Goal: Transaction & Acquisition: Download file/media

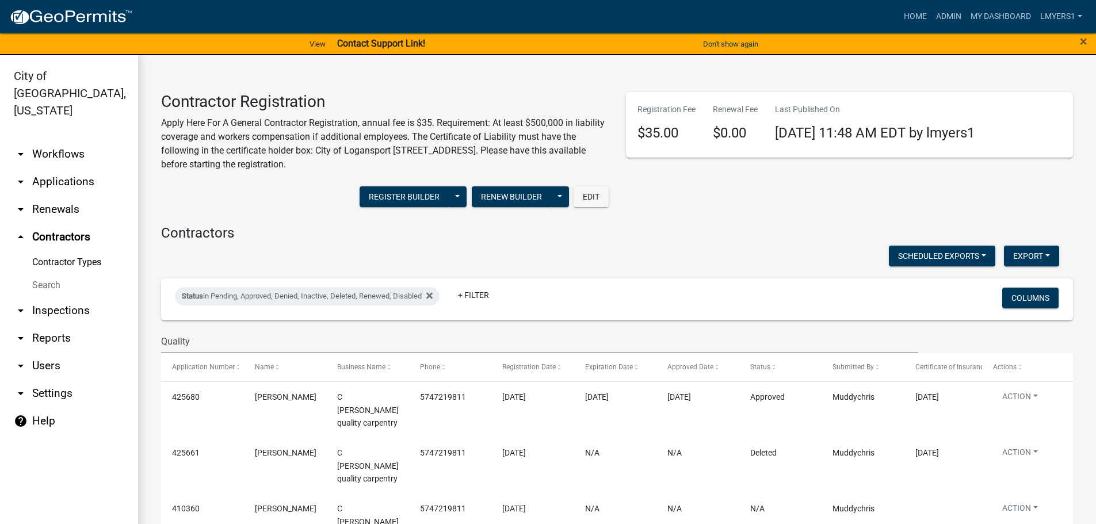
click at [60, 171] on link "arrow_drop_down Applications" at bounding box center [69, 182] width 138 height 28
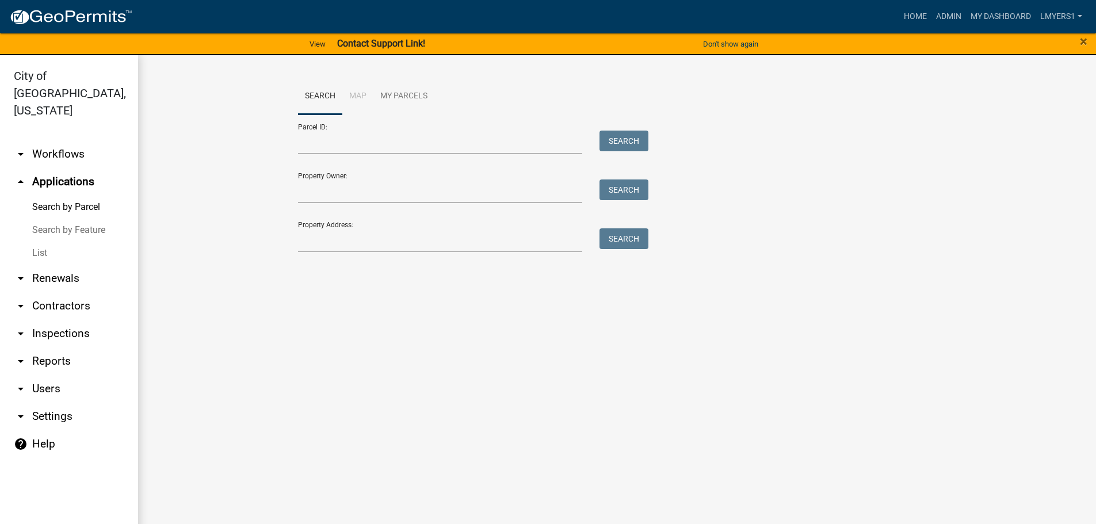
drag, startPoint x: 46, startPoint y: 232, endPoint x: 112, endPoint y: 228, distance: 65.7
click at [46, 242] on link "List" at bounding box center [69, 253] width 138 height 23
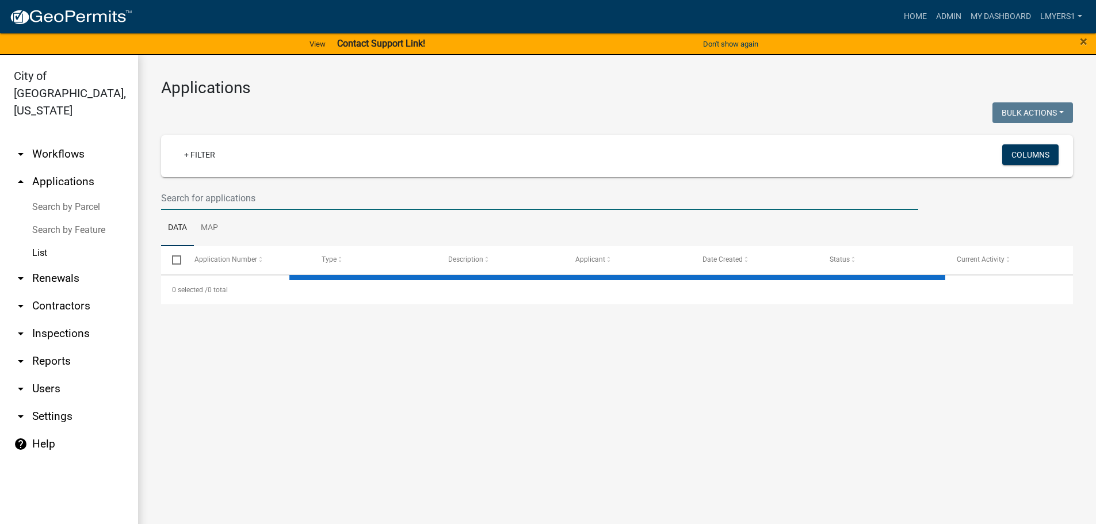
click at [200, 198] on input "text" at bounding box center [539, 198] width 757 height 24
select select "3: 100"
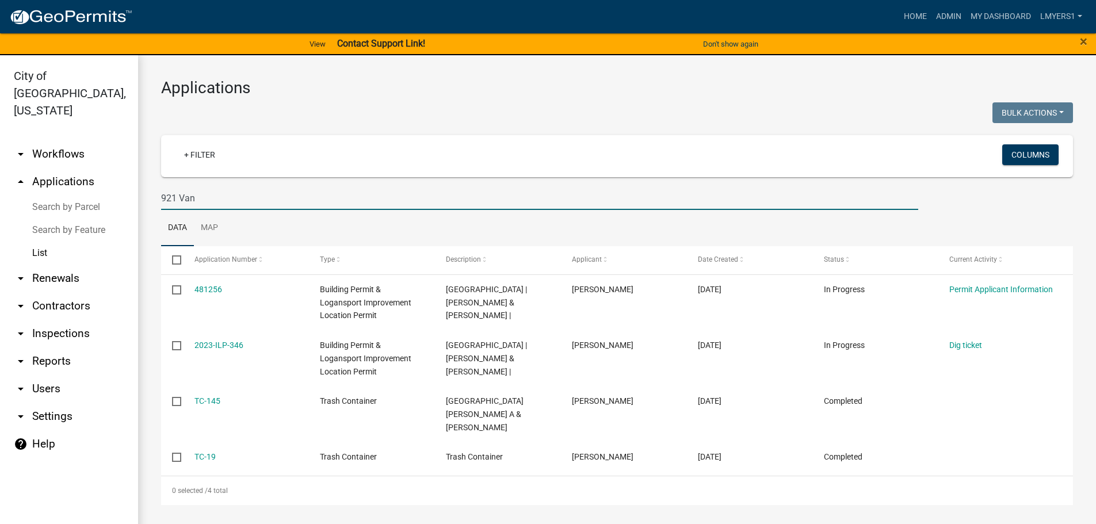
type input "921 Van"
click at [51, 347] on link "arrow_drop_down Reports" at bounding box center [69, 361] width 138 height 28
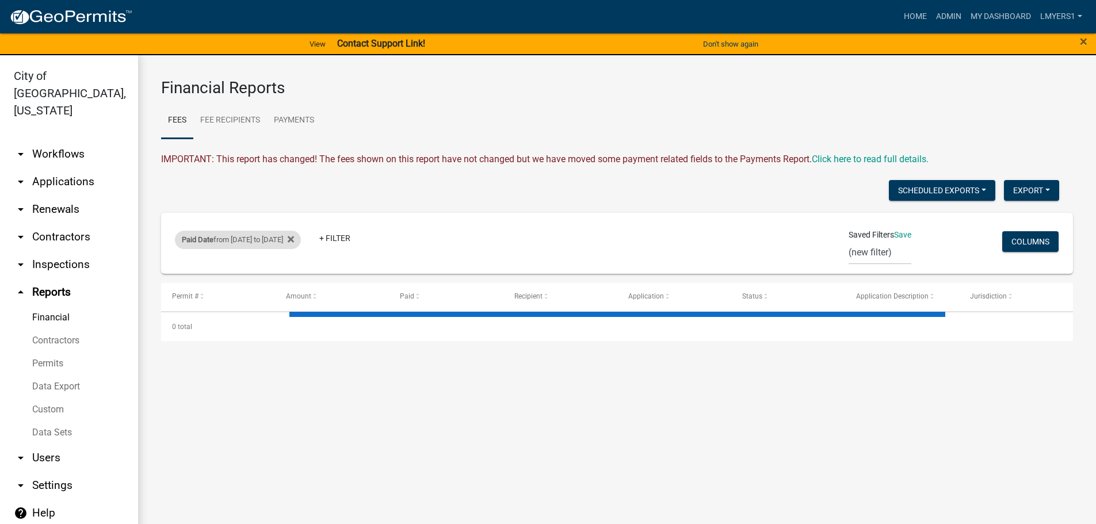
click at [254, 238] on div "Paid Date from [DATE] to [DATE]" at bounding box center [238, 240] width 126 height 18
select select "custom"
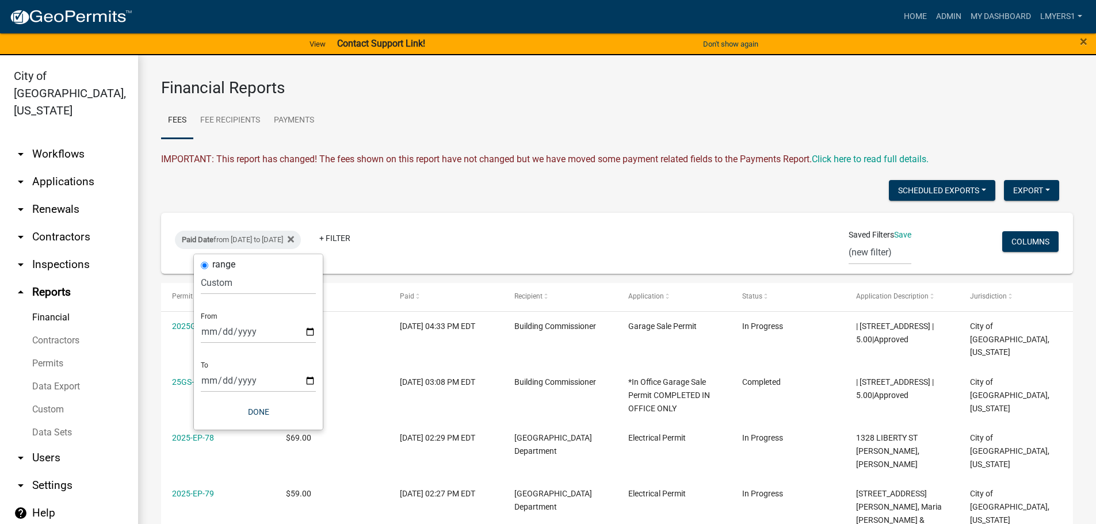
click at [58, 421] on link "Data Sets" at bounding box center [69, 432] width 138 height 23
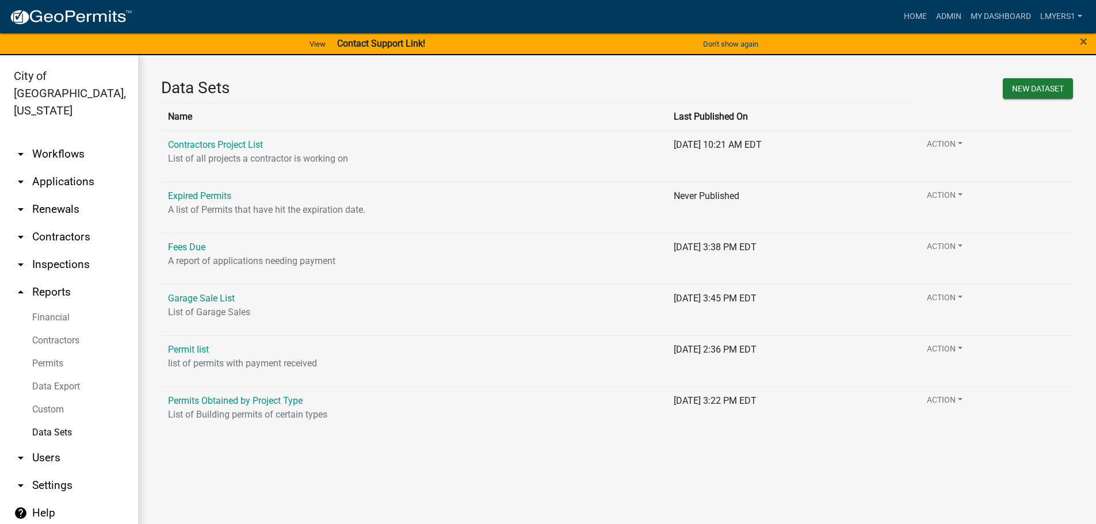
click at [53, 375] on link "Data Export" at bounding box center [69, 386] width 138 height 23
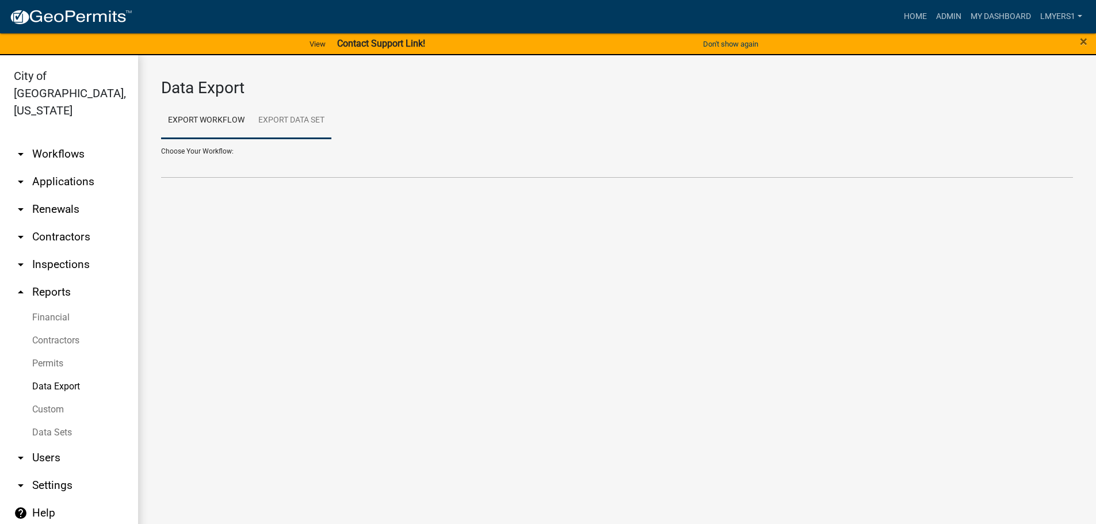
click at [282, 112] on link "Export Data Set" at bounding box center [291, 120] width 80 height 37
click at [271, 163] on select "Contractors Project List Fees Due Garage Sale List Permit list Permits Obtained…" at bounding box center [617, 167] width 912 height 24
select select "3: 82e0a01d-f1b8-49f2-aad3-a8058d032405"
click at [161, 155] on select "Contractors Project List Fees Due Garage Sale List Permit list Permits Obtained…" at bounding box center [617, 167] width 912 height 24
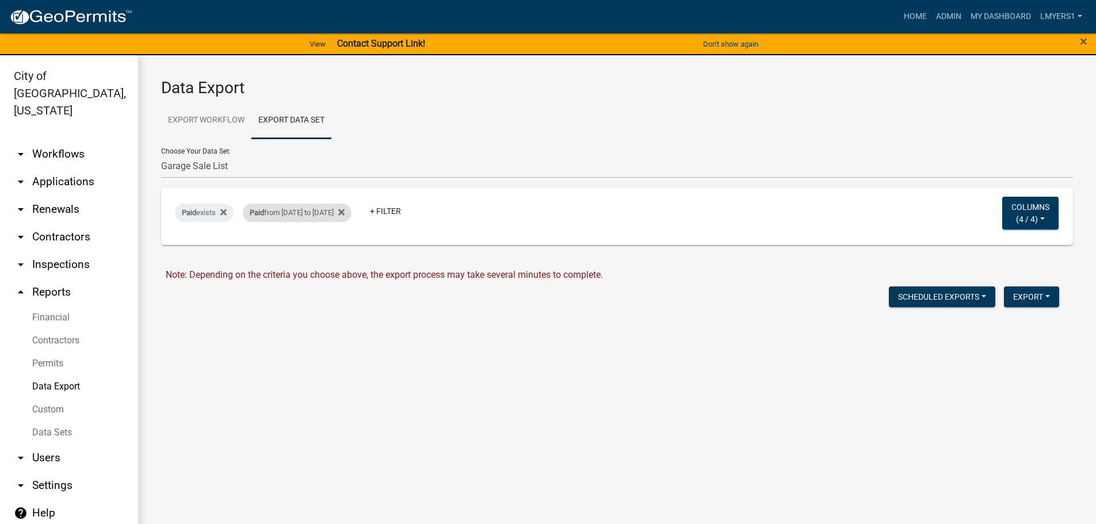
click at [284, 212] on div "Paid from [DATE] to [DATE]" at bounding box center [297, 213] width 109 height 18
select select "custom"
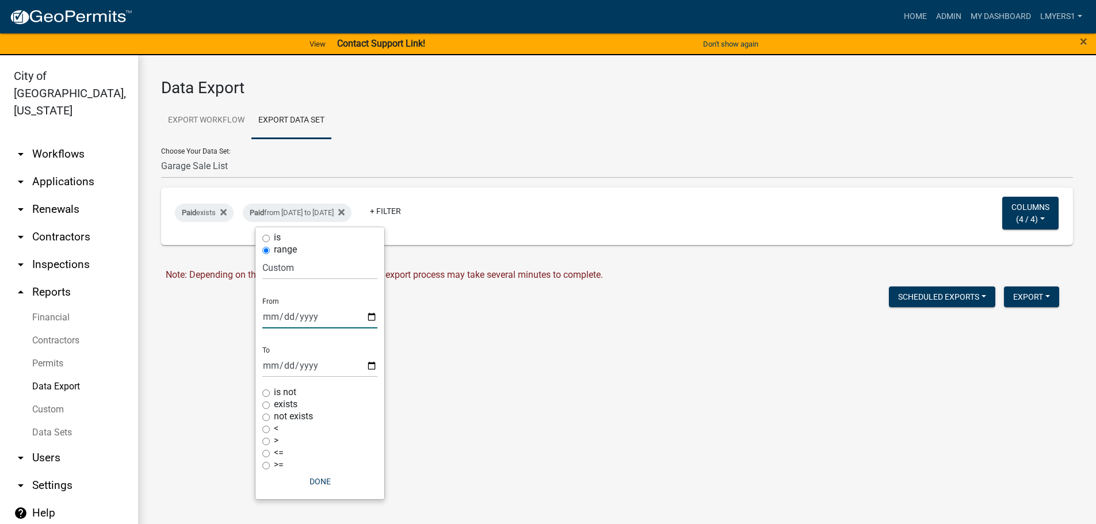
click at [376, 318] on input "[DATE]" at bounding box center [319, 317] width 115 height 24
type input "[DATE]"
click at [378, 365] on div "is range [DATE] [DATE] Current Week Previous Week Current Month Last Month Curr…" at bounding box center [319, 363] width 129 height 272
click at [376, 365] on input "[DATE]" at bounding box center [319, 366] width 115 height 24
type input "[DATE]"
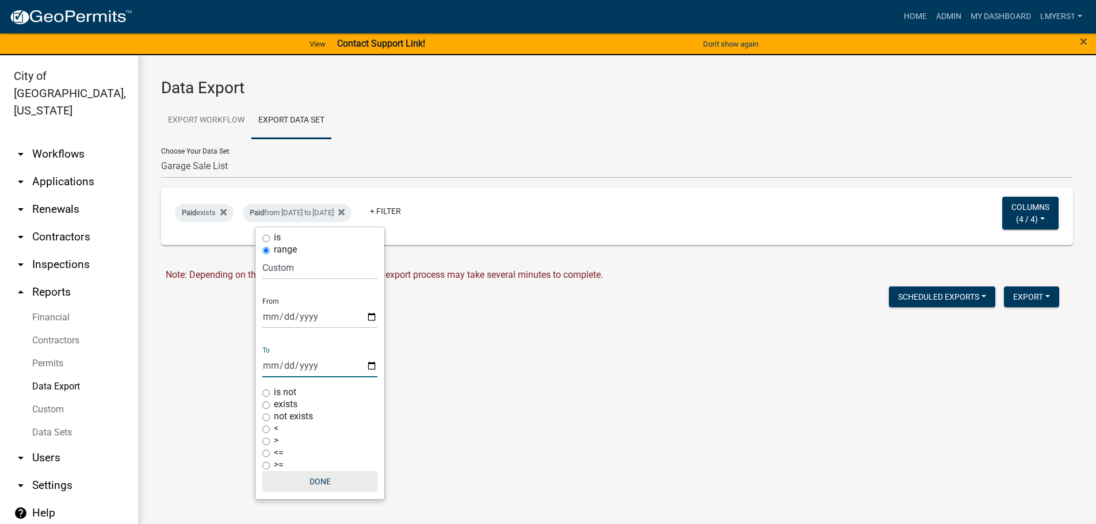
click at [325, 475] on button "Done" at bounding box center [319, 481] width 115 height 21
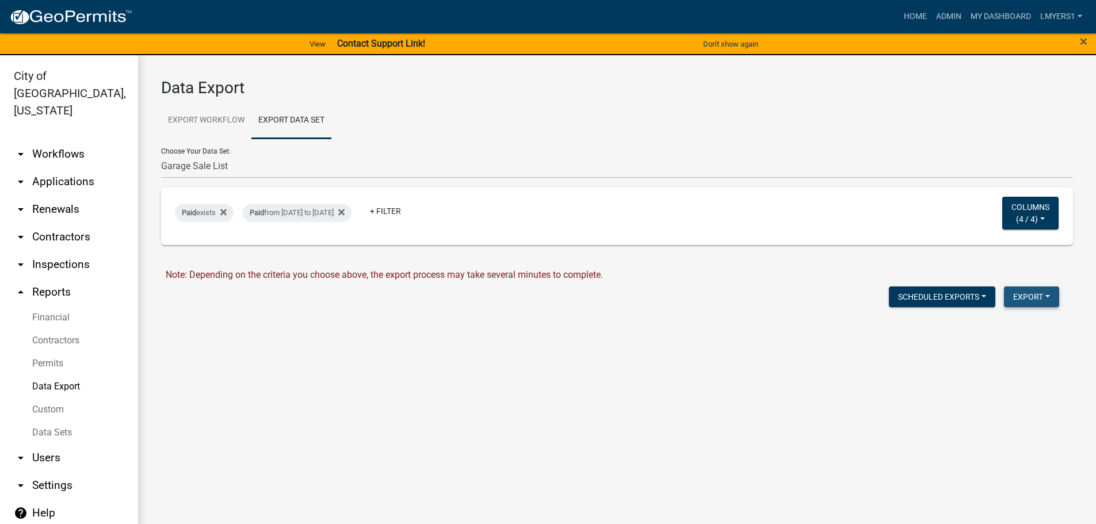
click at [1026, 297] on button "Export" at bounding box center [1031, 296] width 55 height 21
click at [1012, 325] on button "Excel Format (.xlsx)" at bounding box center [1005, 327] width 108 height 28
click at [178, 323] on link "Download Garage Sale List.xlsx" at bounding box center [230, 321] width 129 height 11
click at [66, 168] on link "arrow_drop_down Applications" at bounding box center [69, 182] width 138 height 28
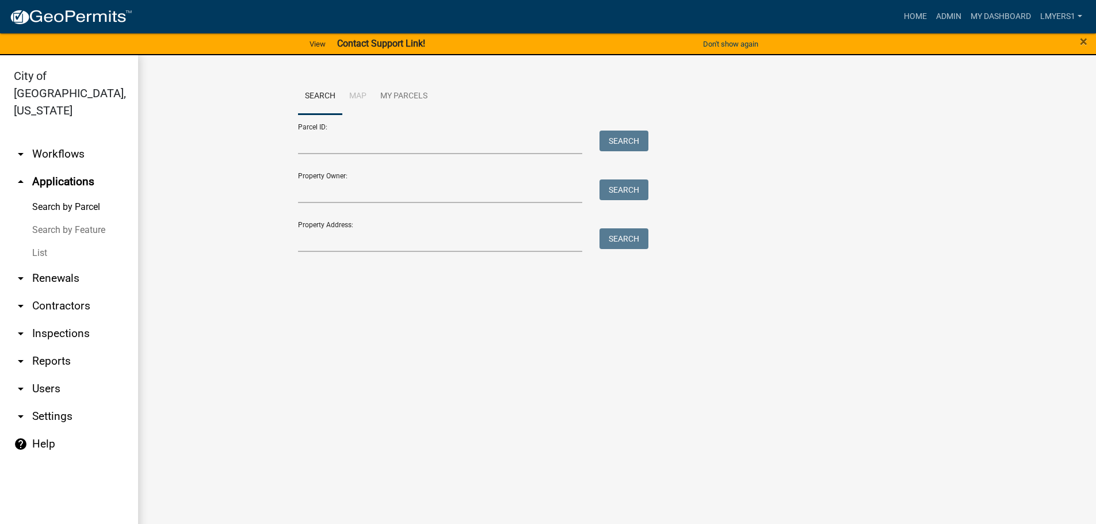
click at [38, 242] on link "List" at bounding box center [69, 253] width 138 height 23
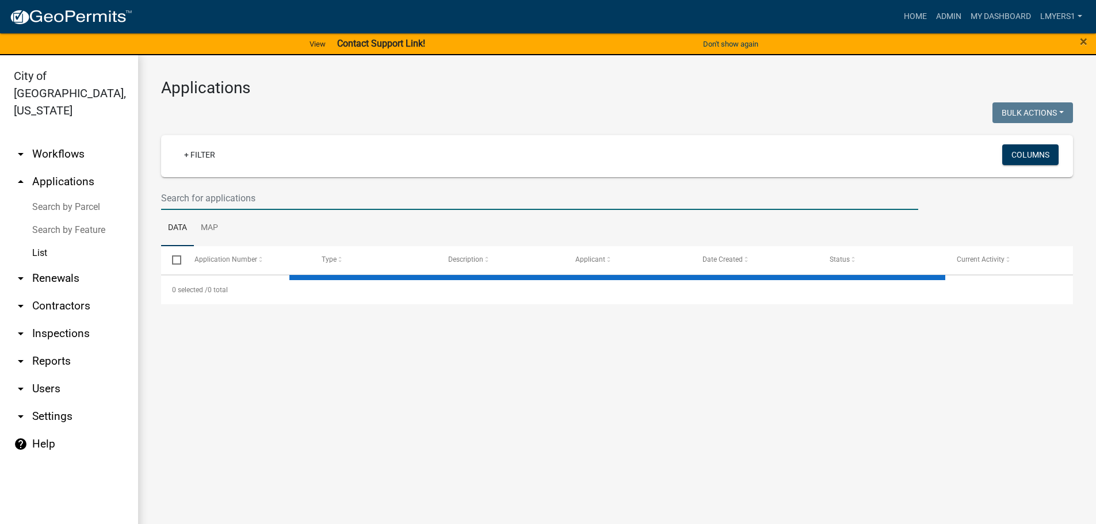
click at [274, 193] on input "text" at bounding box center [539, 198] width 757 height 24
select select "3: 100"
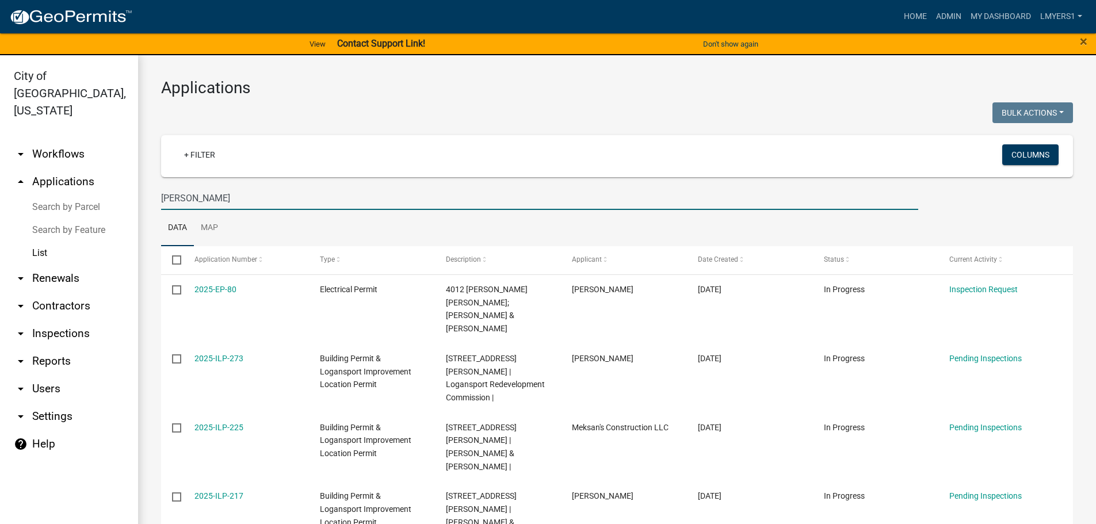
type input "[PERSON_NAME]"
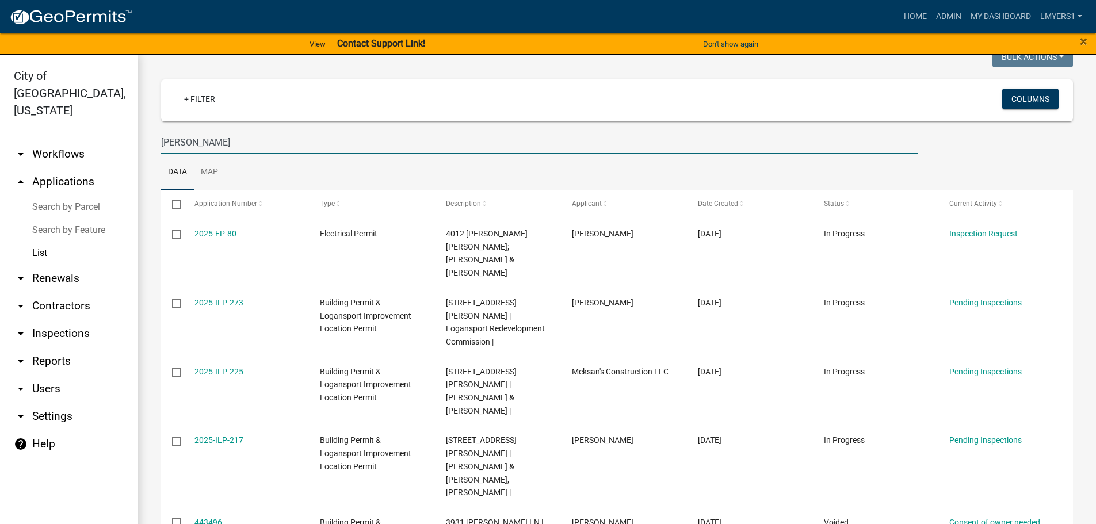
scroll to position [53, 0]
